Goal: Find specific page/section: Find specific page/section

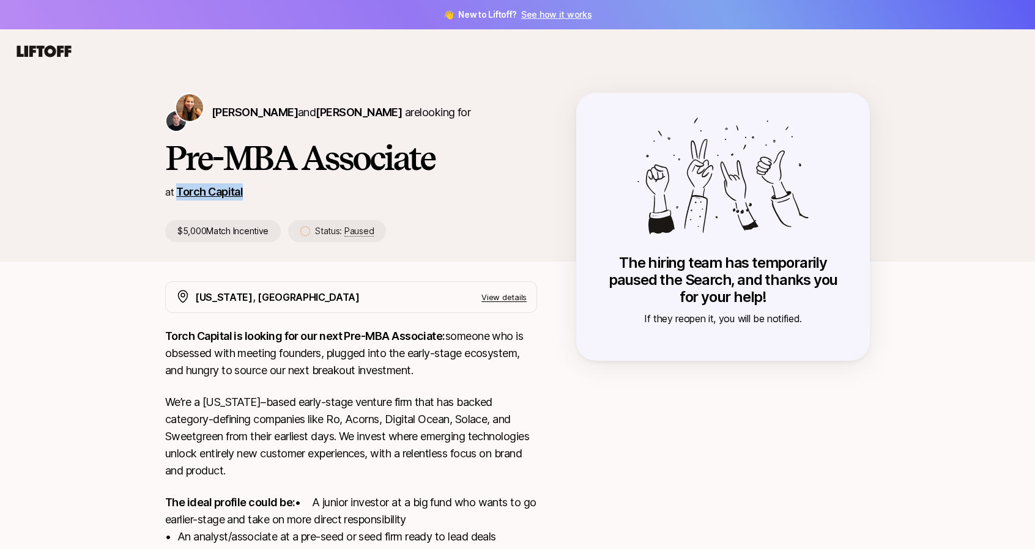
drag, startPoint x: 264, startPoint y: 191, endPoint x: 178, endPoint y: 192, distance: 86.2
click at [178, 192] on div "at Torch Capital" at bounding box center [351, 191] width 372 height 17
click at [360, 232] on span "Paused" at bounding box center [358, 231] width 29 height 11
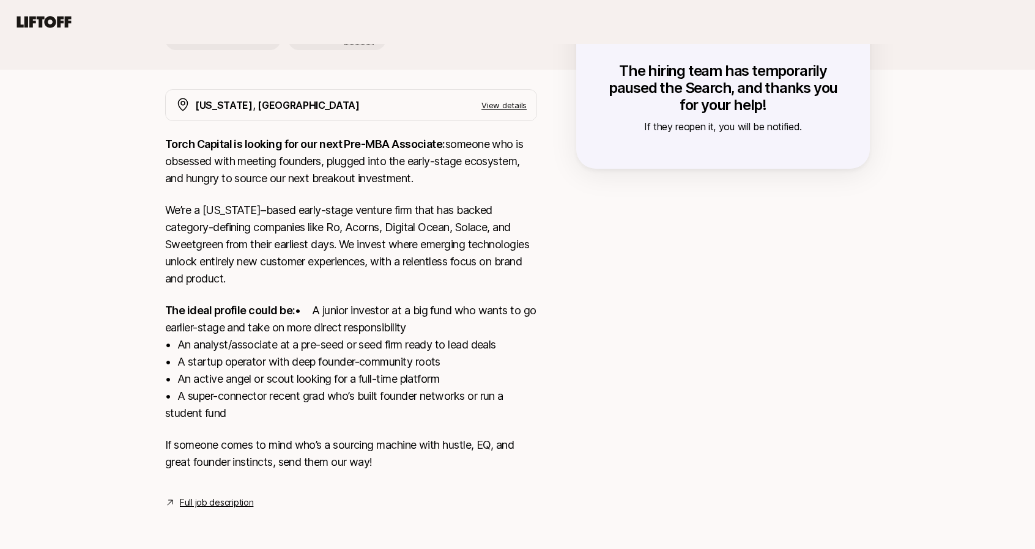
scroll to position [209, 0]
click at [237, 501] on link "Full job description" at bounding box center [216, 502] width 73 height 15
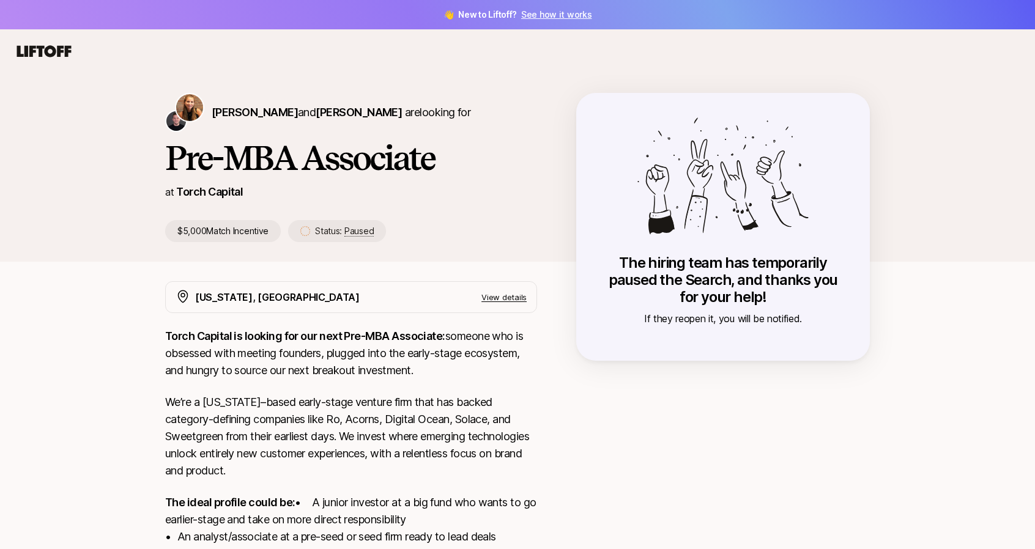
scroll to position [209, 0]
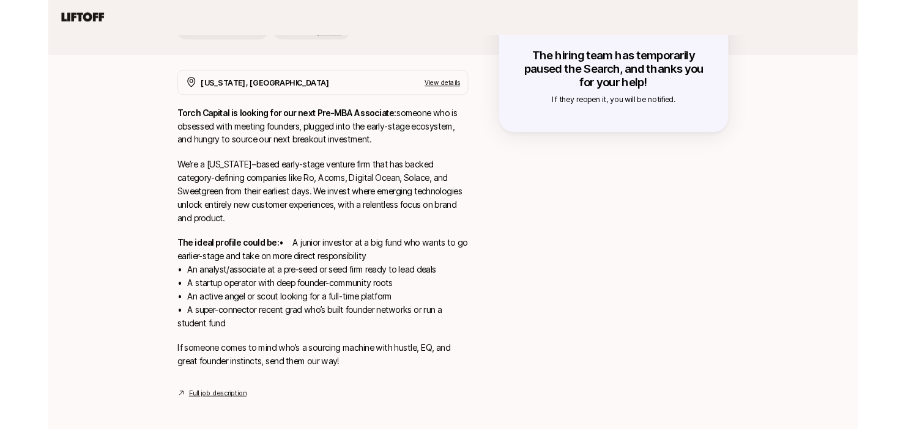
scroll to position [194, 0]
